Goal: Check status: Check status

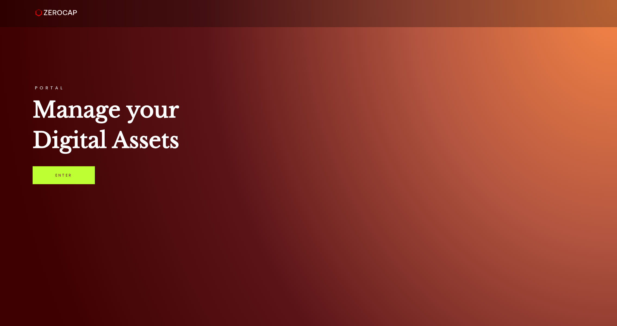
click at [73, 180] on link "Enter" at bounding box center [64, 175] width 62 height 18
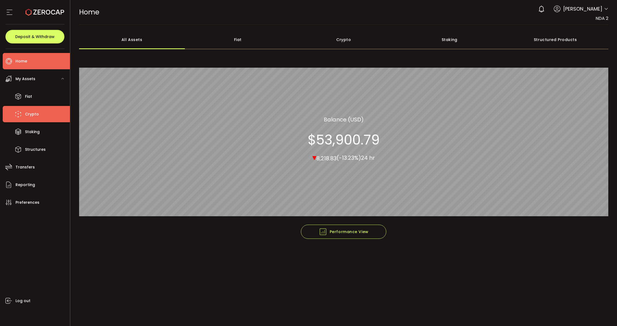
click at [35, 108] on li "Crypto" at bounding box center [36, 114] width 67 height 16
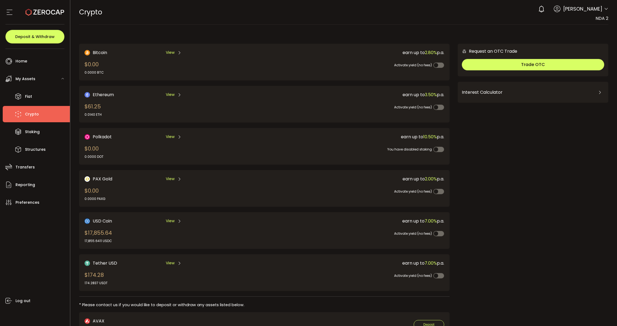
click at [604, 9] on icon at bounding box center [606, 9] width 4 height 4
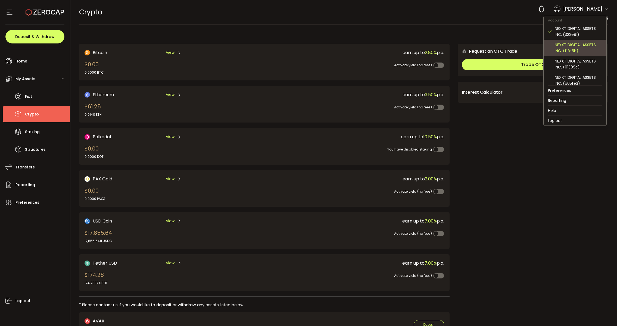
click at [563, 46] on div "NEXXT DIGITAL ASSETS INC. (f1fc6b)" at bounding box center [578, 48] width 47 height 12
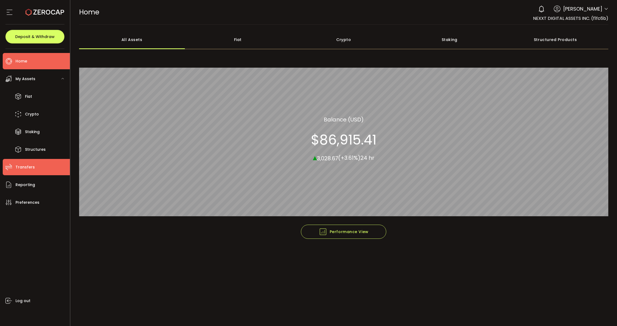
click at [28, 171] on span "Transfers" at bounding box center [24, 167] width 19 height 8
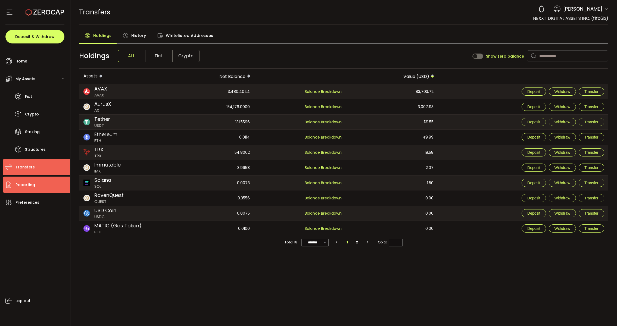
click at [30, 181] on span "Reporting" at bounding box center [25, 185] width 20 height 8
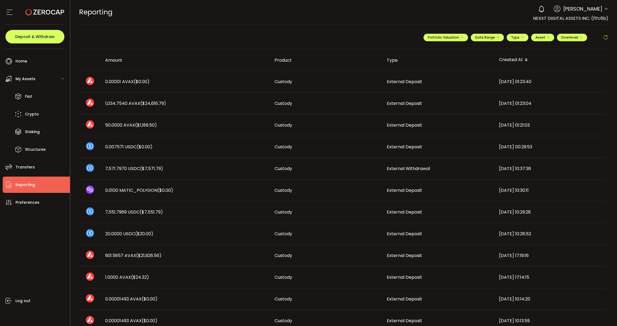
drag, startPoint x: 178, startPoint y: 174, endPoint x: 407, endPoint y: 176, distance: 228.5
click at [407, 176] on tr "7,571.7970 USDC ($7,571.79) Custody External Withdrawal [DATE] 10:37:36" at bounding box center [343, 169] width 528 height 22
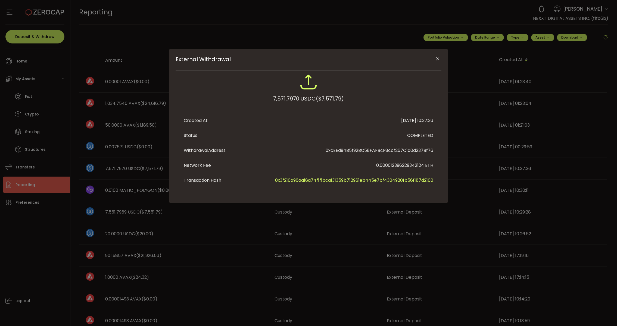
click at [386, 240] on div "External Withdrawal 7,571.7970 USDC ($7,571.79) Created At [DATE] 10:37:36 Stat…" at bounding box center [308, 163] width 617 height 326
click at [437, 58] on icon "Close" at bounding box center [437, 58] width 5 height 5
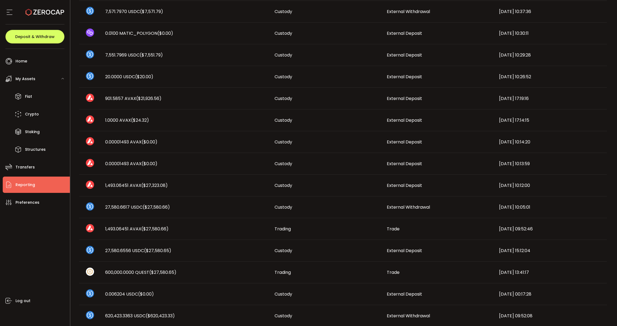
scroll to position [163, 0]
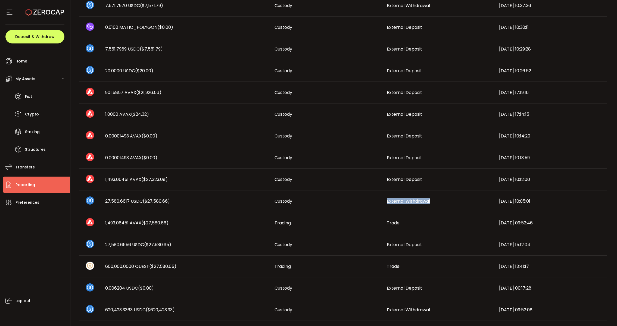
drag, startPoint x: 433, startPoint y: 200, endPoint x: 378, endPoint y: 203, distance: 54.4
click at [378, 203] on tr "27,580.6617 USDC ($27,580.66) Custody External Withdrawal [DATE] 10:05:01" at bounding box center [343, 201] width 528 height 22
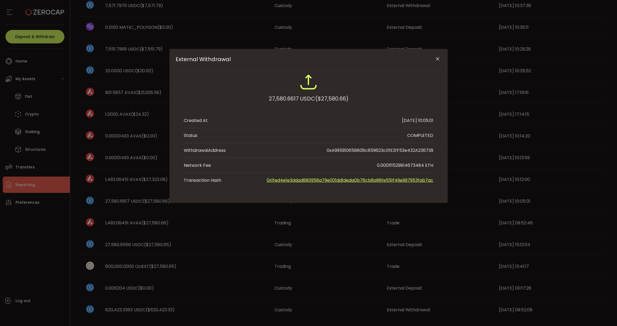
click at [303, 232] on div "External Withdrawal 27,580.6617 USDC ($27,580.66) Created At [DATE] 10:05:01 St…" at bounding box center [308, 163] width 617 height 326
click at [438, 56] on icon "Close" at bounding box center [437, 58] width 5 height 5
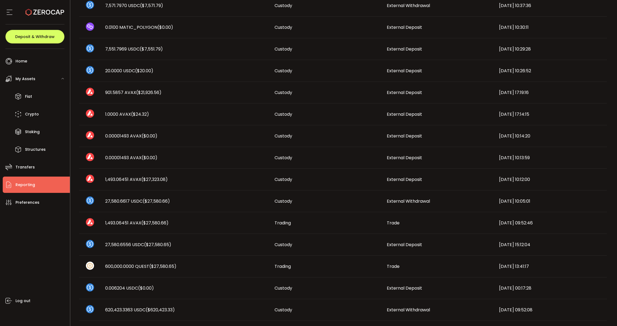
click at [390, 199] on span "External Withdrawal" at bounding box center [408, 201] width 43 height 6
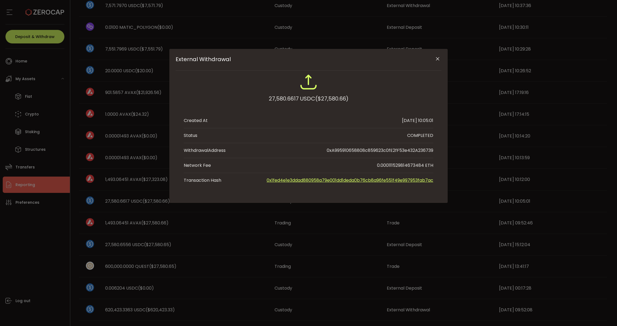
click at [349, 210] on div "External Withdrawal 27,580.6617 USDC ($27,580.66) Created At [DATE] 10:05:01 St…" at bounding box center [308, 163] width 617 height 326
click at [297, 225] on div "External Withdrawal 27,580.6617 USDC ($27,580.66) Created At [DATE] 10:05:01 St…" at bounding box center [308, 163] width 617 height 326
click at [438, 57] on icon "Close" at bounding box center [437, 58] width 5 height 5
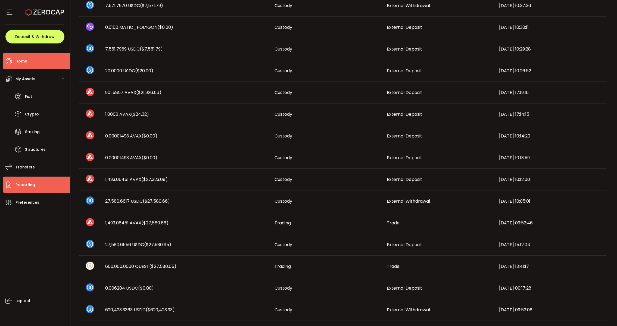
click at [39, 59] on li "Home" at bounding box center [36, 61] width 67 height 16
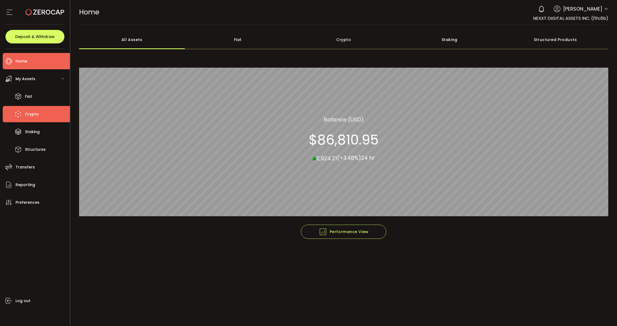
click at [45, 110] on li "Crypto" at bounding box center [36, 114] width 67 height 16
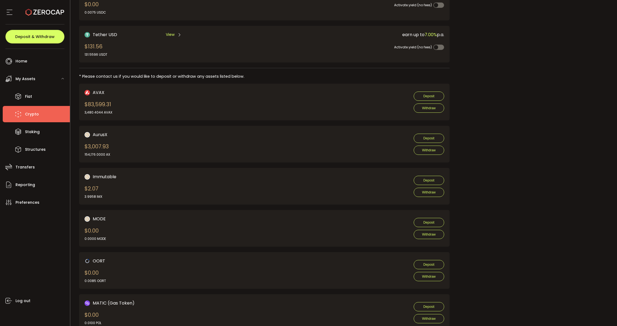
scroll to position [201, 0]
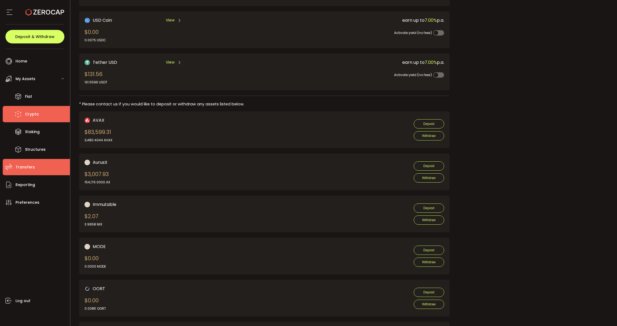
click at [36, 168] on li "Transfers" at bounding box center [36, 167] width 67 height 16
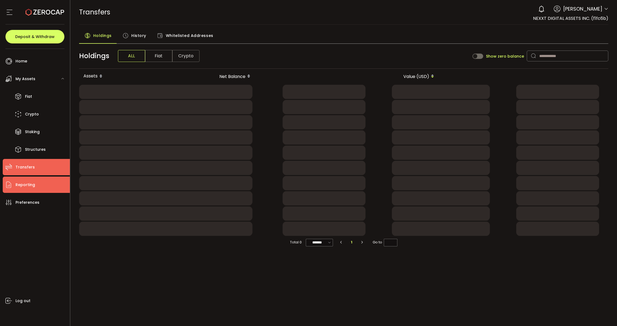
click at [36, 184] on li "Reporting" at bounding box center [36, 185] width 67 height 16
